Goal: Entertainment & Leisure: Browse casually

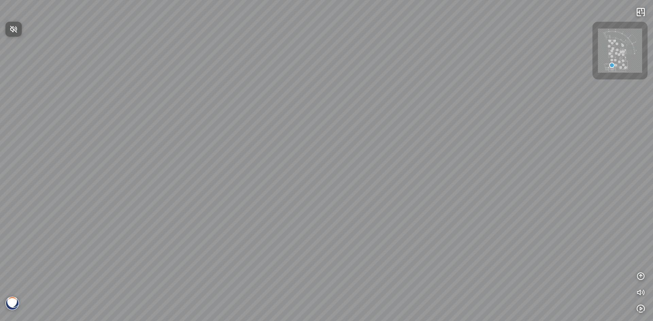
drag, startPoint x: 349, startPoint y: 196, endPoint x: 230, endPoint y: 170, distance: 122.1
click at [230, 170] on div at bounding box center [326, 160] width 653 height 321
drag, startPoint x: 310, startPoint y: 221, endPoint x: 234, endPoint y: 266, distance: 88.0
click at [235, 266] on div at bounding box center [326, 160] width 653 height 321
click at [15, 302] on img at bounding box center [12, 304] width 14 height 14
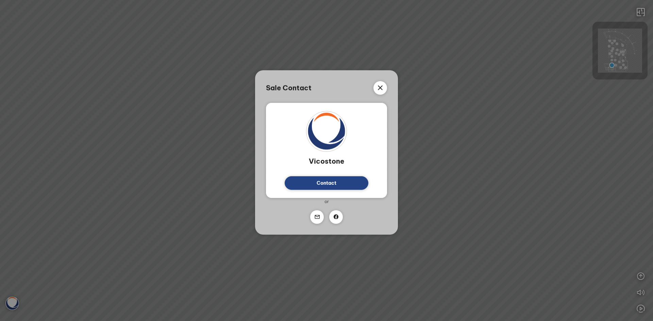
click at [387, 84] on div "Sale Contact" at bounding box center [326, 88] width 121 height 14
click at [561, 112] on div "Sale Contact Vicostone Contact Or" at bounding box center [326, 160] width 653 height 321
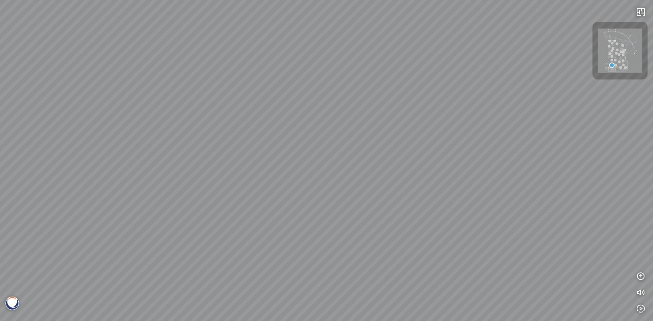
drag, startPoint x: 379, startPoint y: 127, endPoint x: 252, endPoint y: 80, distance: 135.4
click at [252, 80] on div at bounding box center [326, 160] width 653 height 321
click at [369, 206] on div at bounding box center [326, 160] width 653 height 321
drag, startPoint x: 269, startPoint y: 237, endPoint x: 343, endPoint y: 230, distance: 74.5
click at [463, 236] on div at bounding box center [326, 160] width 653 height 321
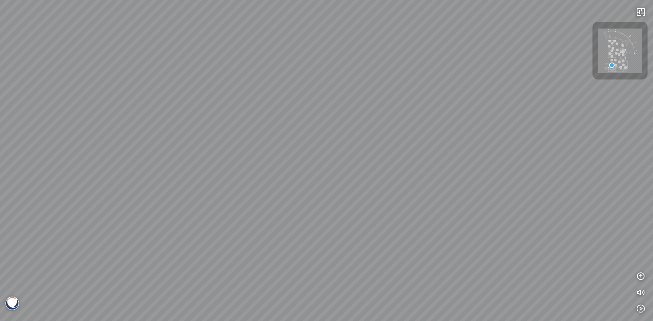
click at [315, 167] on div at bounding box center [326, 160] width 653 height 321
click at [315, 176] on div at bounding box center [326, 160] width 653 height 321
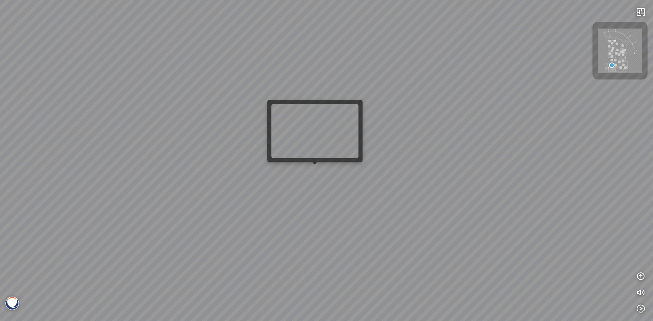
click at [316, 170] on div at bounding box center [326, 160] width 653 height 321
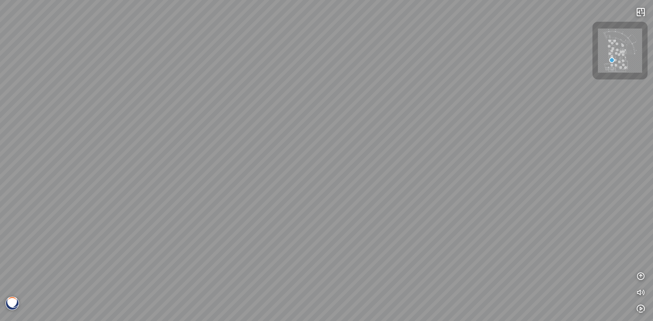
drag, startPoint x: 329, startPoint y: 159, endPoint x: 138, endPoint y: 186, distance: 192.7
click at [139, 186] on div at bounding box center [326, 160] width 653 height 321
drag, startPoint x: 425, startPoint y: 161, endPoint x: 390, endPoint y: 172, distance: 36.9
click at [400, 159] on div "Venatino® - BQ8660 Nero [PERSON_NAME]® - BQ8740 Venatino® - BQ8660" at bounding box center [326, 160] width 653 height 321
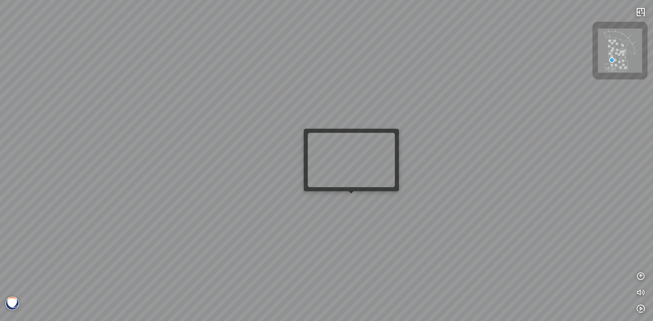
click at [349, 203] on div "Venatino® - BQ8660 Nero [PERSON_NAME]® - BQ8740 Venatino® - BQ8660" at bounding box center [326, 160] width 653 height 321
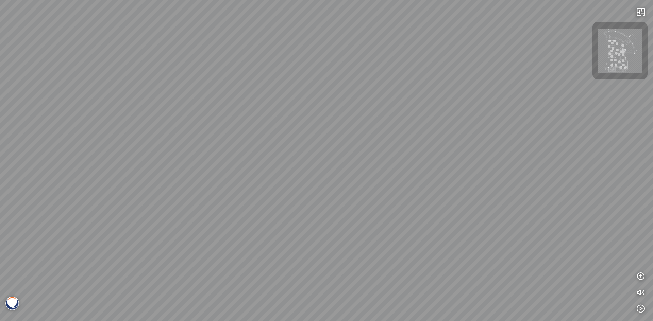
drag, startPoint x: 445, startPoint y: 189, endPoint x: 380, endPoint y: 220, distance: 72.1
click at [338, 236] on div at bounding box center [326, 160] width 653 height 321
drag, startPoint x: 524, startPoint y: 183, endPoint x: 457, endPoint y: 261, distance: 102.8
click at [420, 270] on div "Acacia™ - BQ9610 Eramosa® - BQ9602 White Fusion™ - BQ8825" at bounding box center [326, 160] width 653 height 321
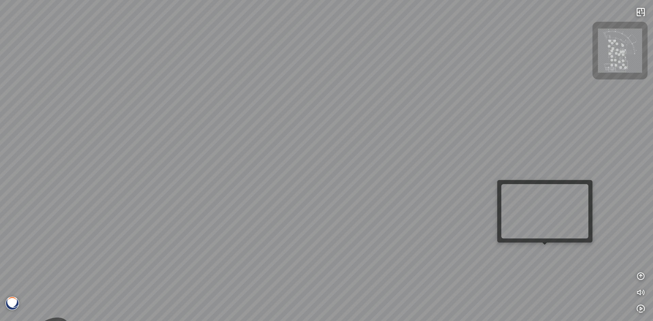
click at [556, 251] on div "Acacia™ - BQ9610 Eramosa® - BQ9602 White Fusion™ - BQ8825" at bounding box center [326, 160] width 653 height 321
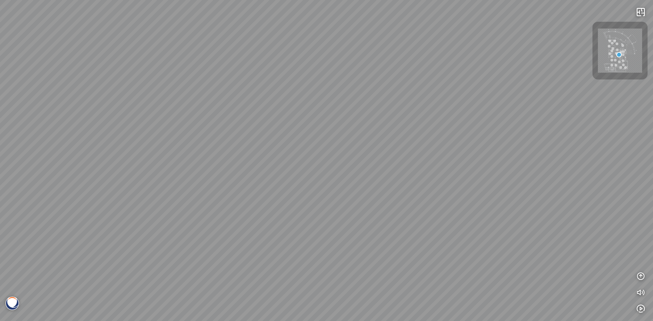
drag, startPoint x: 391, startPoint y: 197, endPoint x: 330, endPoint y: 197, distance: 61.2
click at [330, 197] on div at bounding box center [326, 160] width 653 height 321
drag, startPoint x: 632, startPoint y: 54, endPoint x: 585, endPoint y: 59, distance: 47.9
click at [585, 59] on div "Greylac® - BQ8738 Venatino® - BQ8660 White Fusion™ - BQ8825 INFO: krpano 1.20.8…" at bounding box center [326, 160] width 653 height 321
click at [620, 56] on img at bounding box center [620, 51] width 44 height 44
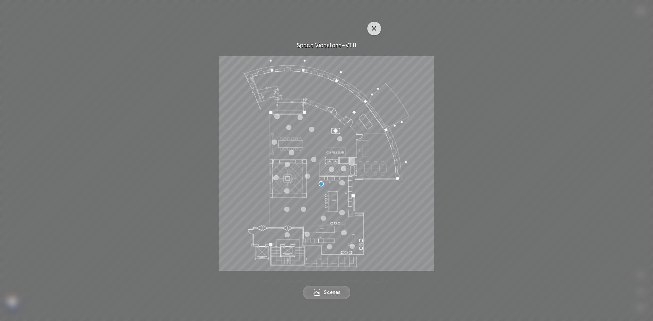
click at [372, 28] on icon "button" at bounding box center [374, 28] width 8 height 8
